Goal: Check status: Check status

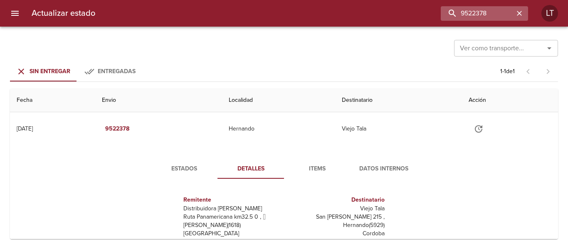
scroll to position [4, 0]
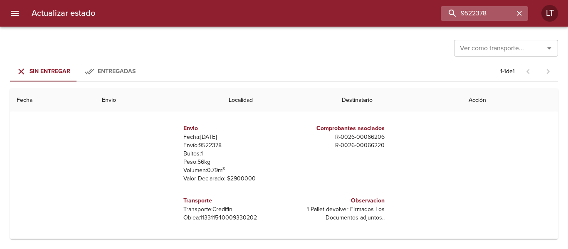
click at [441, 14] on input "9522378" at bounding box center [477, 13] width 73 height 15
drag, startPoint x: 438, startPoint y: 12, endPoint x: 468, endPoint y: 12, distance: 30.0
click at [468, 12] on input "9522378" at bounding box center [477, 13] width 73 height 15
type input "9511382"
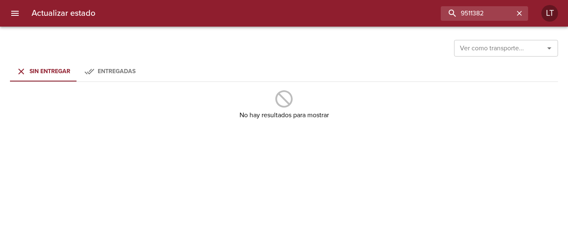
click at [119, 68] on span "Entregadas" at bounding box center [117, 71] width 38 height 7
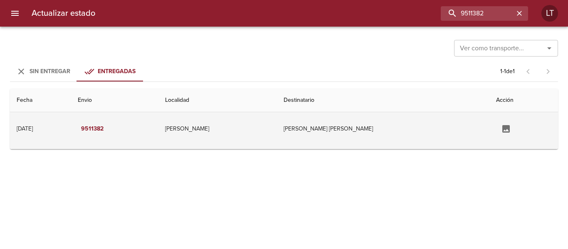
click at [277, 121] on td "[PERSON_NAME]" at bounding box center [218, 128] width 118 height 33
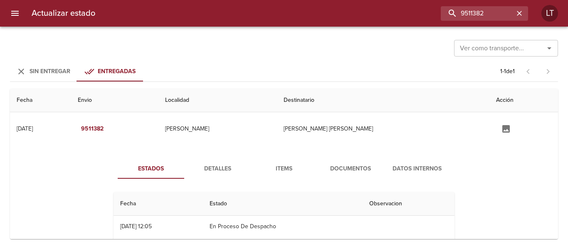
click at [339, 166] on span "Documentos" at bounding box center [350, 169] width 57 height 10
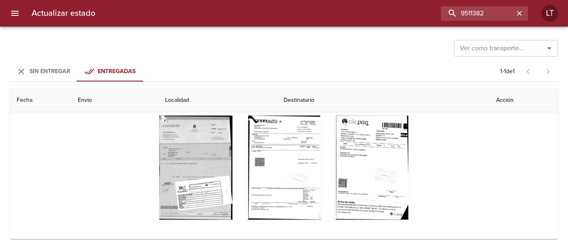
scroll to position [103, 0]
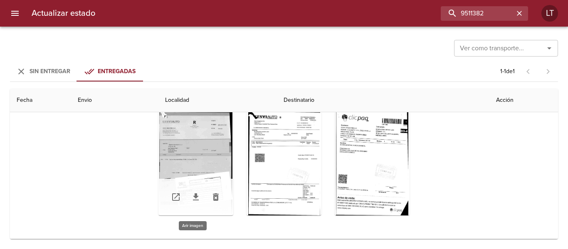
click at [184, 153] on div "Tabla de envíos del cliente" at bounding box center [196, 164] width 75 height 104
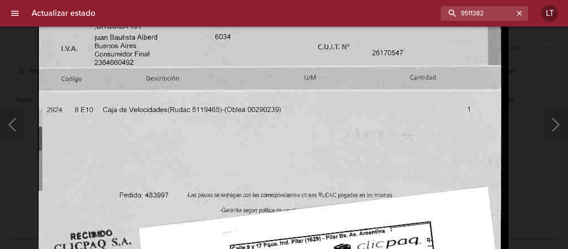
click at [334, 192] on img "Lightbox" at bounding box center [273, 135] width 471 height 670
